Goal: Check status

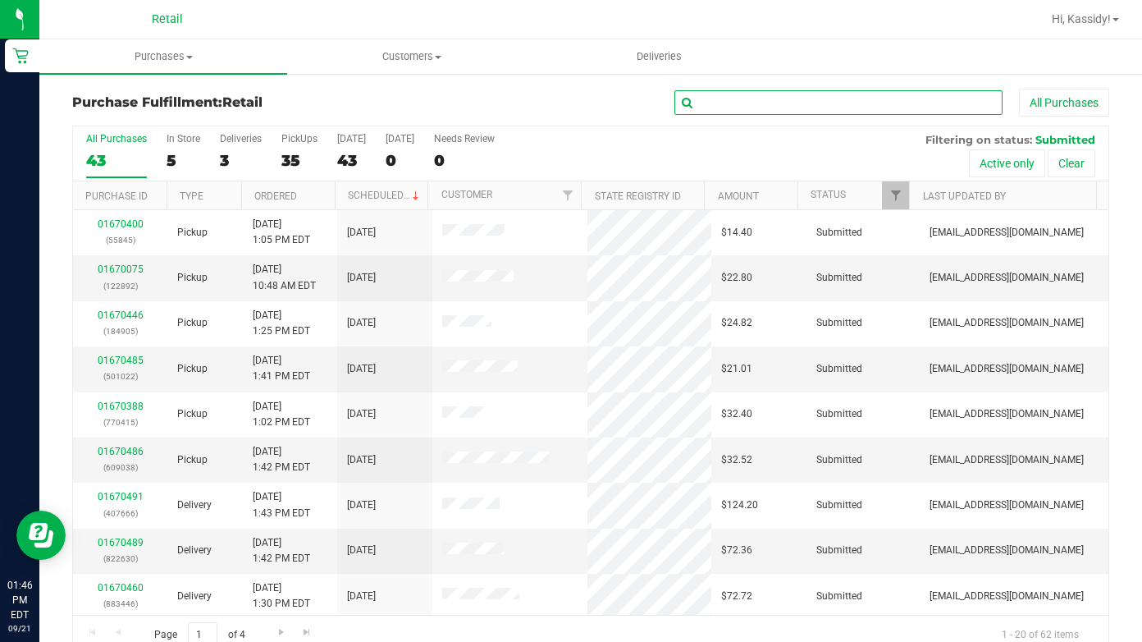
click at [711, 108] on input "text" at bounding box center [839, 102] width 328 height 25
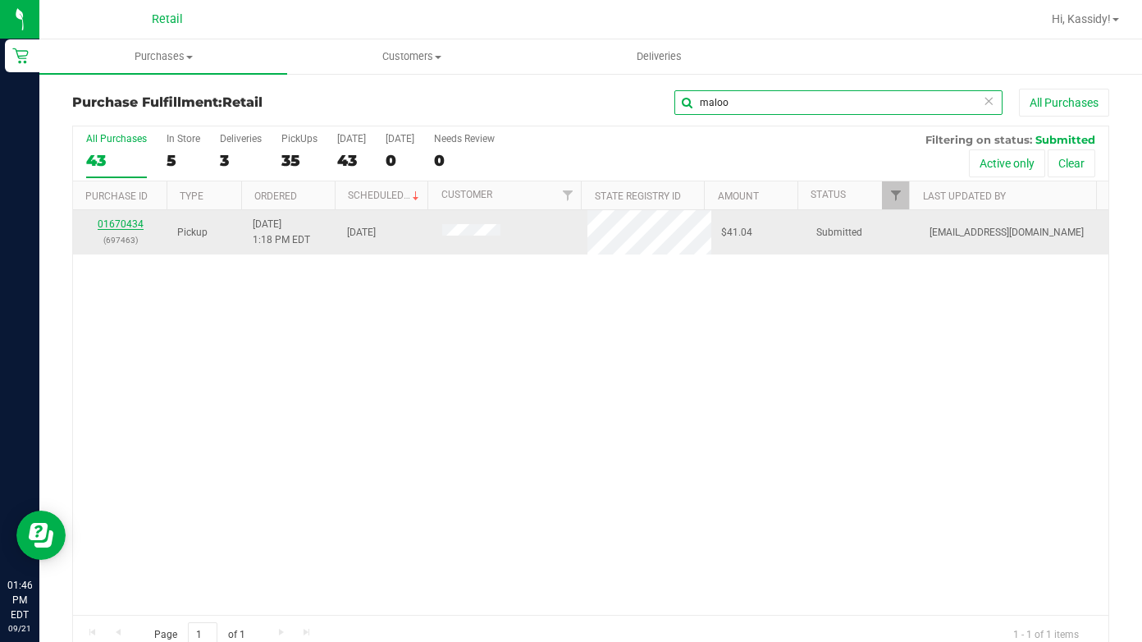
type input "maloo"
click at [126, 219] on link "01670434" at bounding box center [121, 223] width 46 height 11
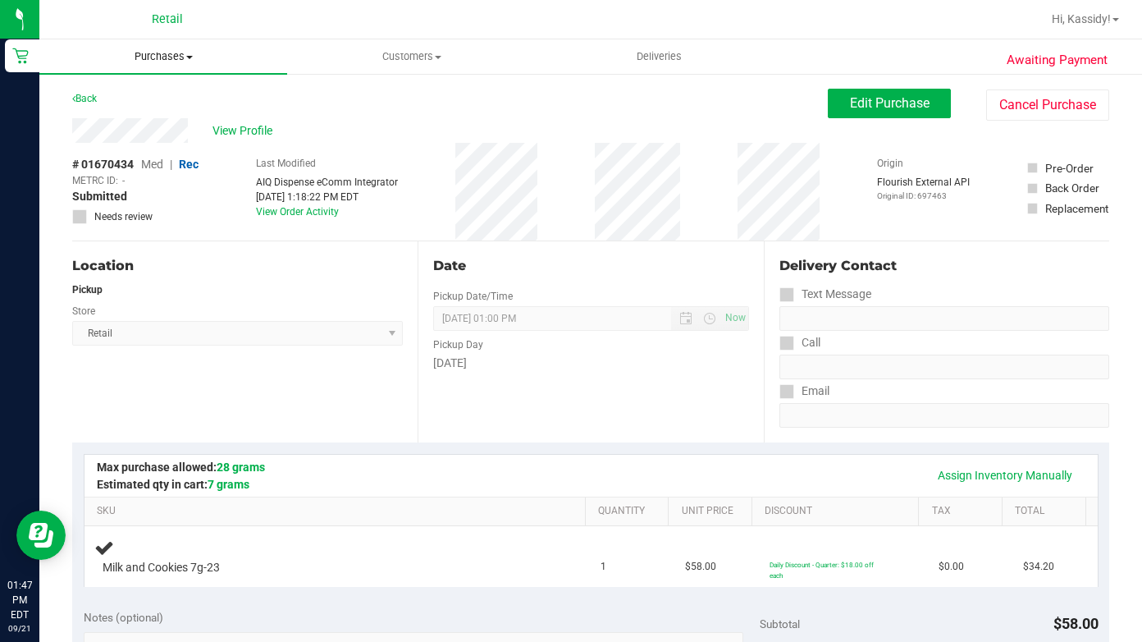
click at [193, 56] on span at bounding box center [189, 57] width 7 height 3
click at [160, 112] on li "Fulfillment" at bounding box center [163, 119] width 248 height 20
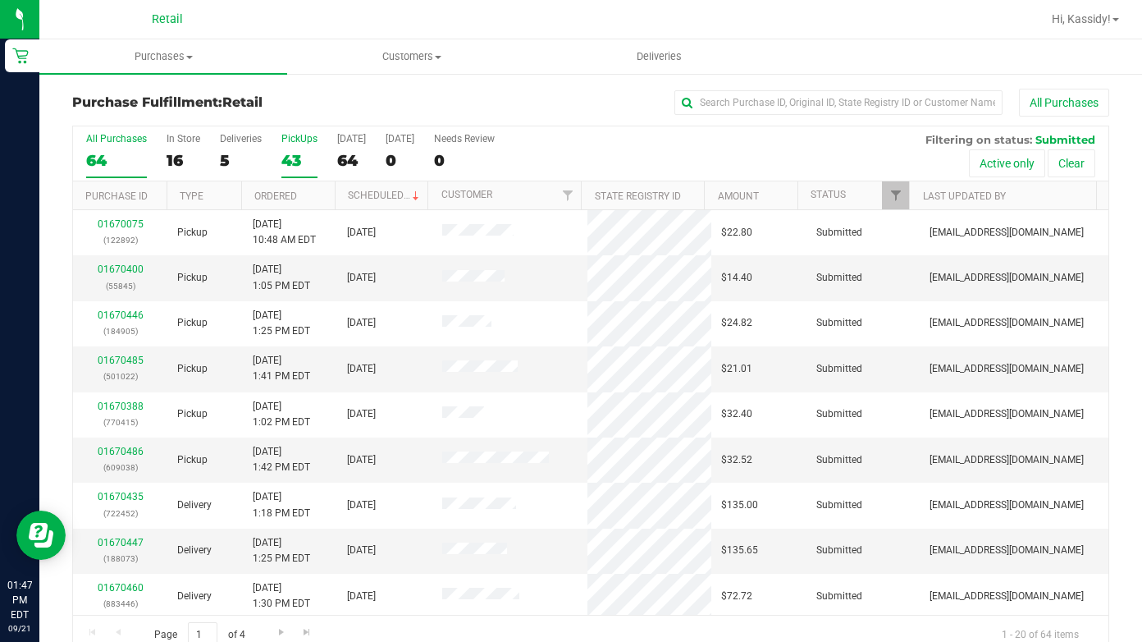
click at [304, 156] on div "43" at bounding box center [299, 160] width 36 height 19
click at [0, 0] on input "PickUps 43" at bounding box center [0, 0] width 0 height 0
click at [304, 156] on div "43" at bounding box center [299, 160] width 36 height 19
click at [0, 0] on input "PickUps 43" at bounding box center [0, 0] width 0 height 0
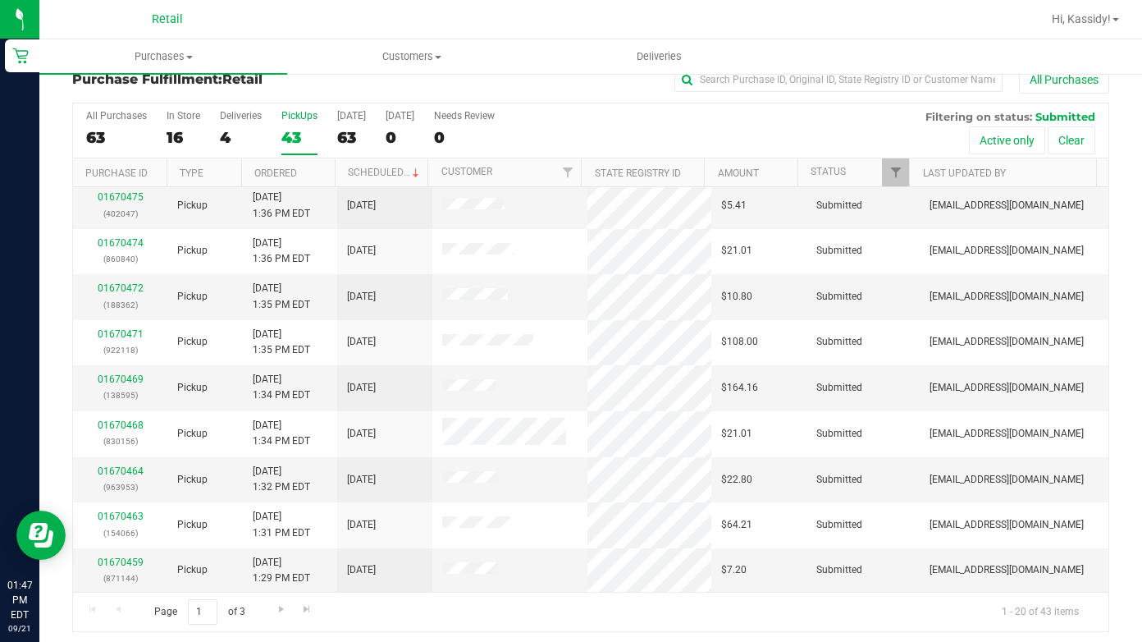
scroll to position [30, 0]
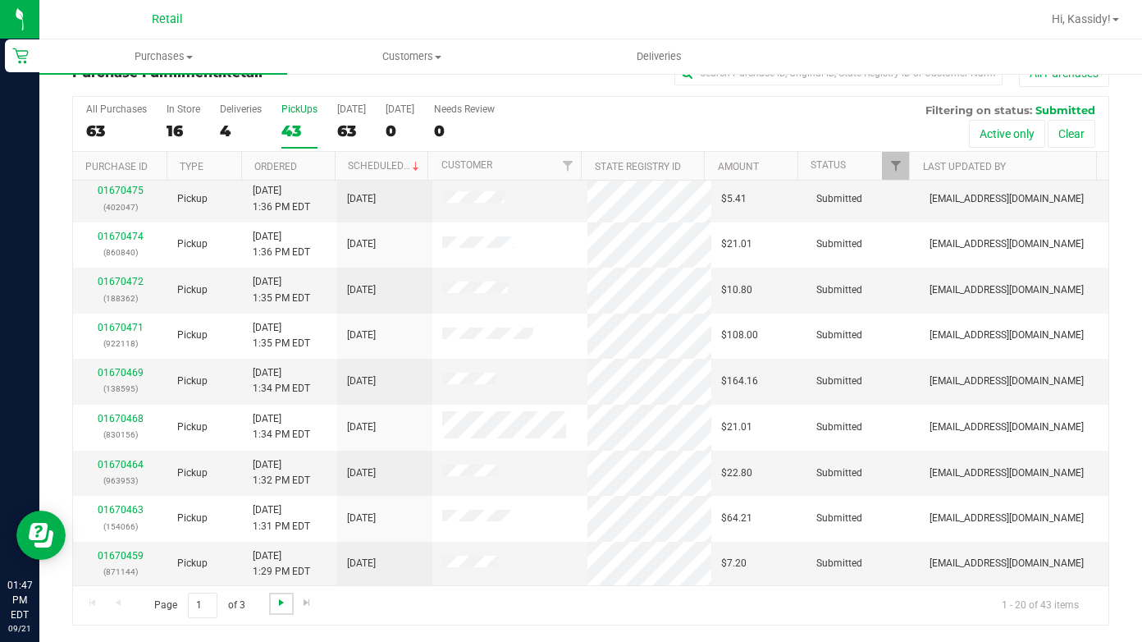
click at [284, 597] on span "Go to the next page" at bounding box center [281, 602] width 13 height 13
click at [286, 608] on span "Go to the next page" at bounding box center [281, 602] width 13 height 13
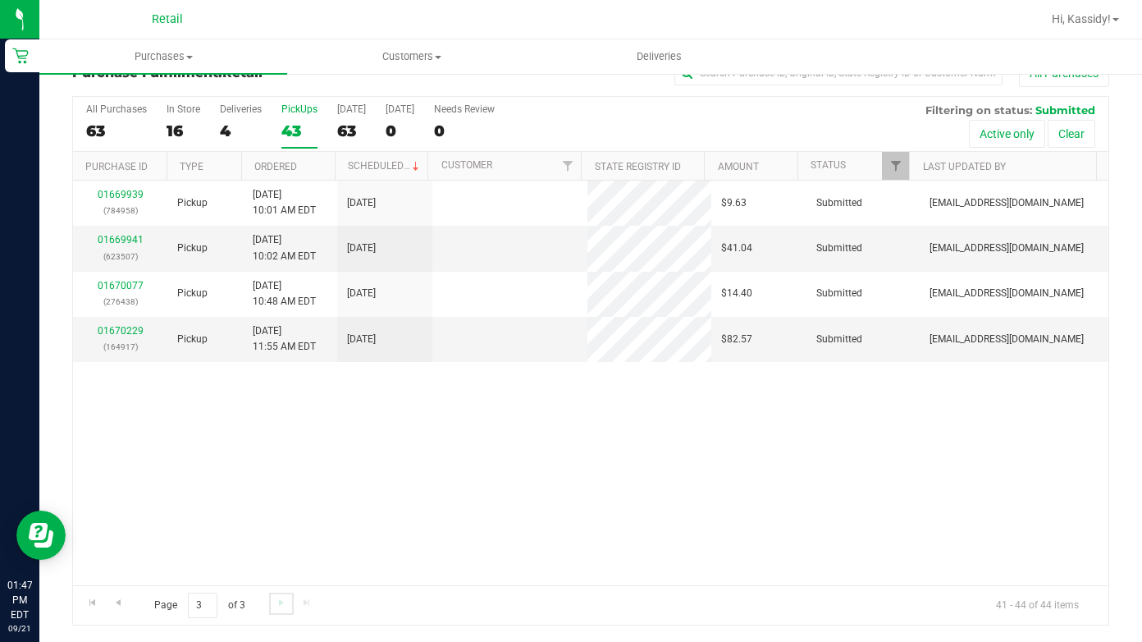
scroll to position [0, 0]
click at [123, 604] on span "Go to the previous page" at bounding box center [118, 602] width 13 height 13
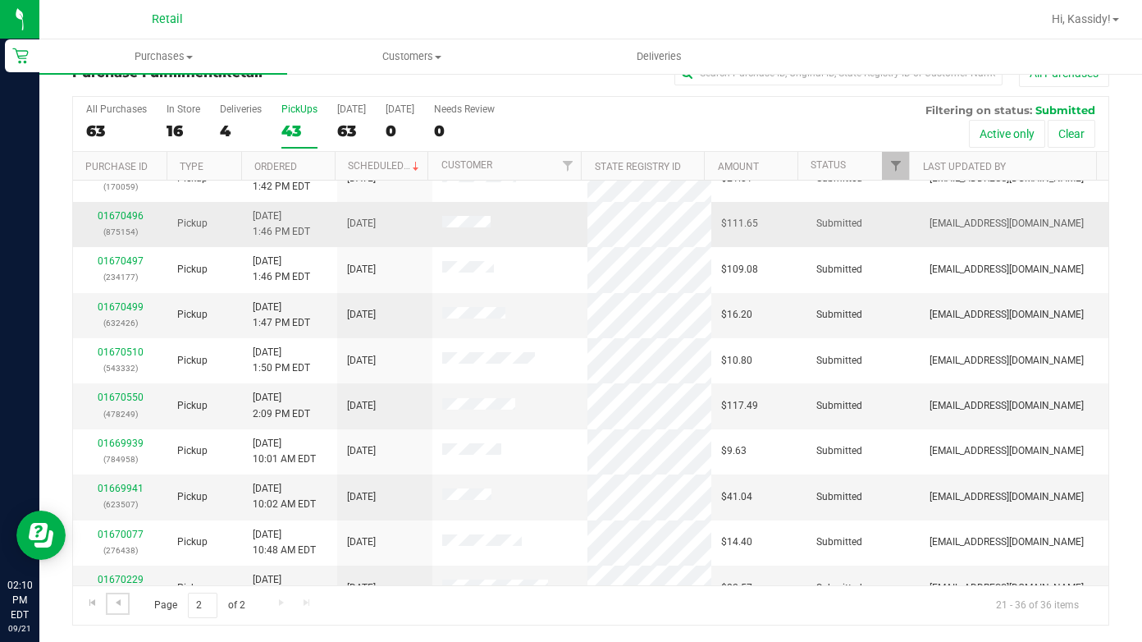
scroll to position [323, 0]
